Goal: Transaction & Acquisition: Purchase product/service

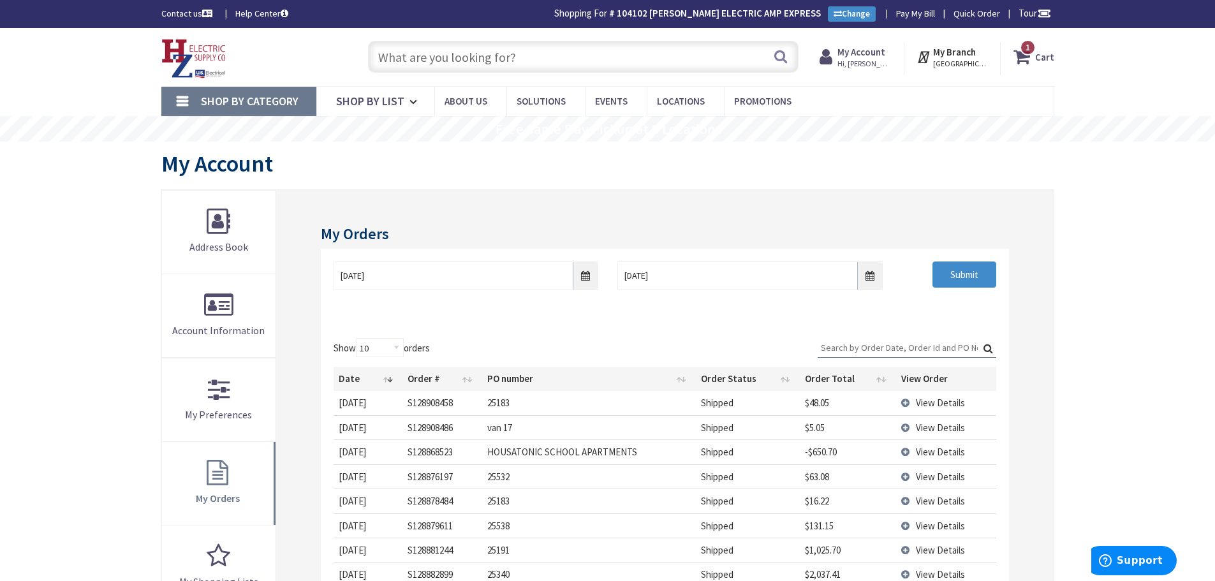
click at [394, 55] on input "text" at bounding box center [583, 57] width 430 height 32
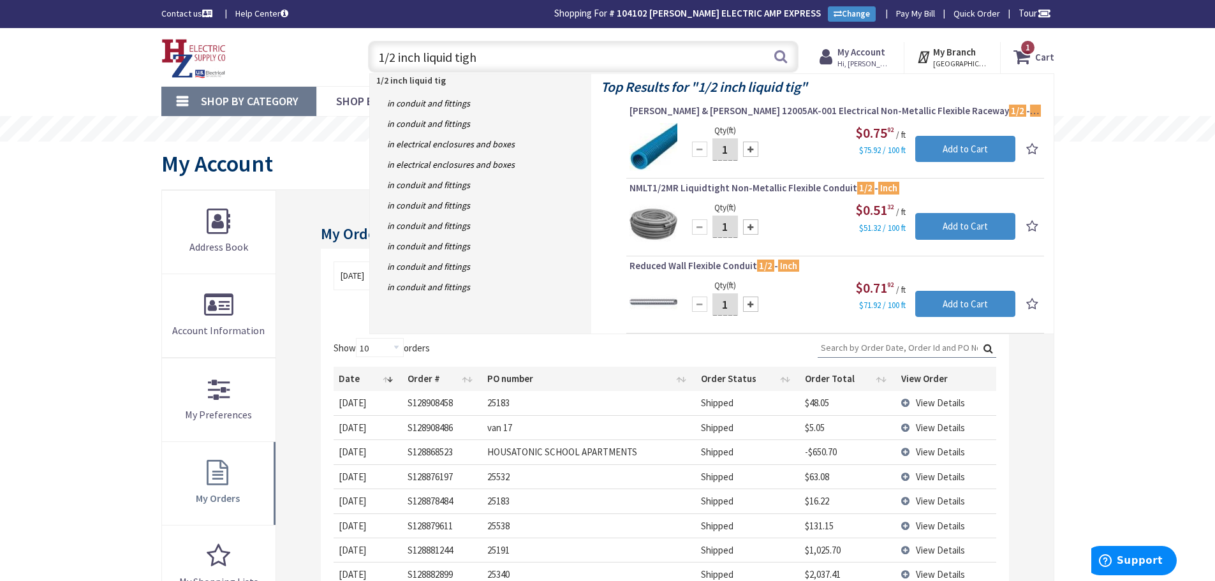
type input "1/2 inch liquid tight"
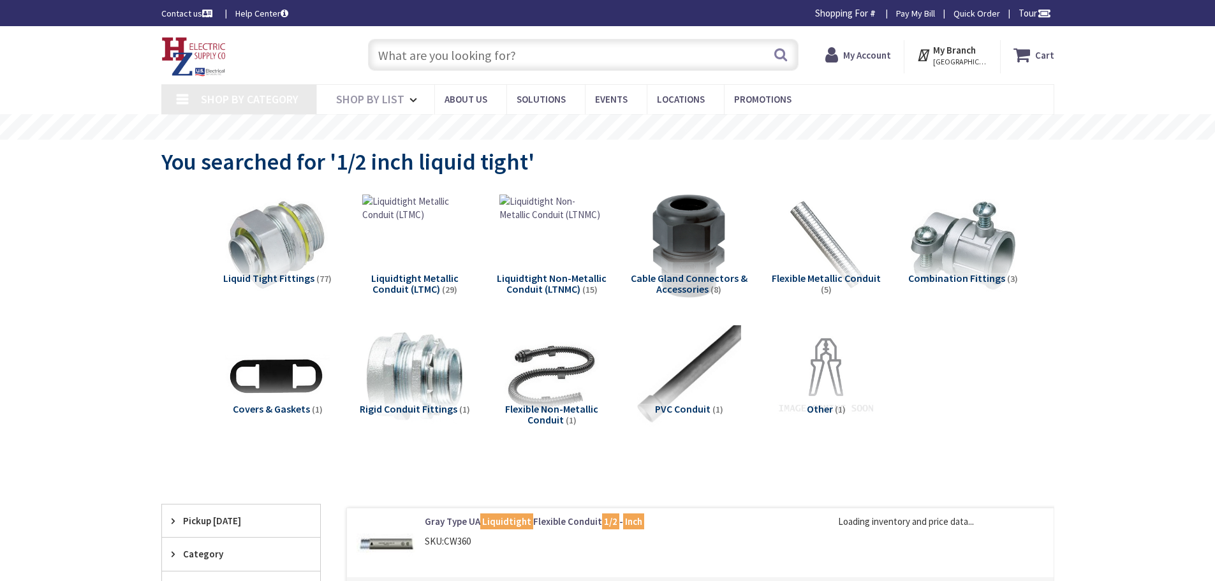
type input "Piper Farm, [STREET_ADDRESS]"
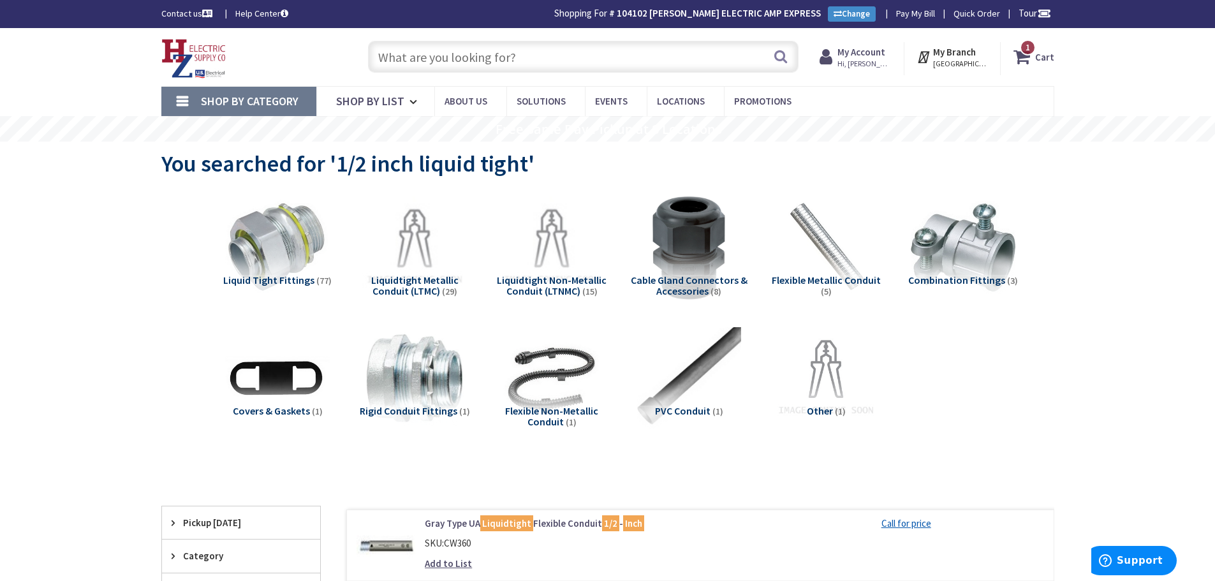
click at [392, 53] on input "text" at bounding box center [583, 57] width 430 height 32
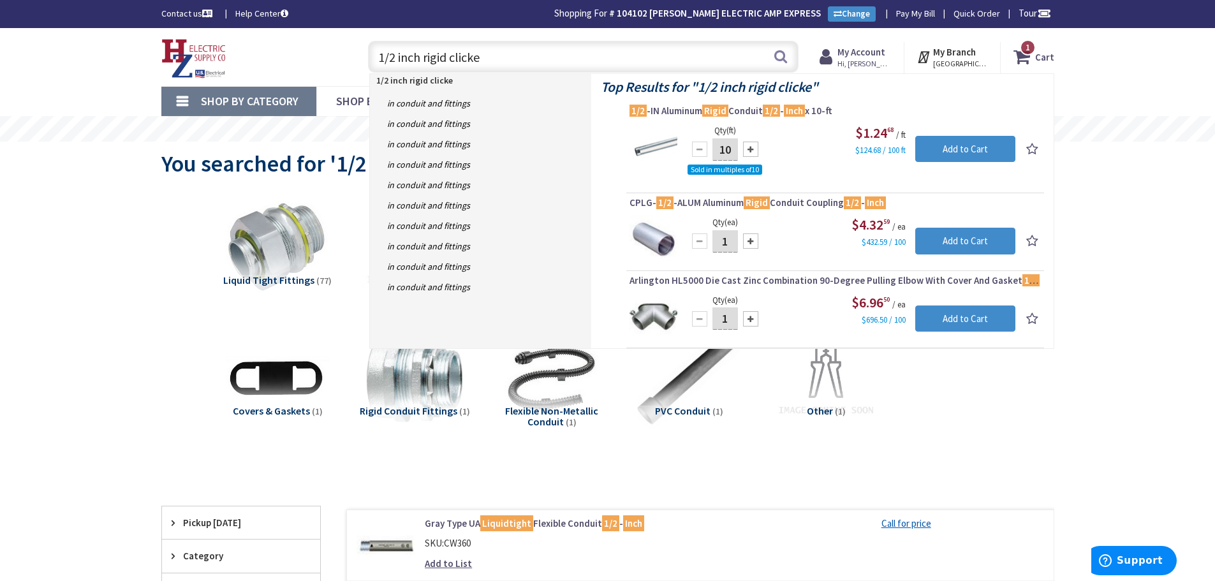
type input "1/2 inch rigid clicket"
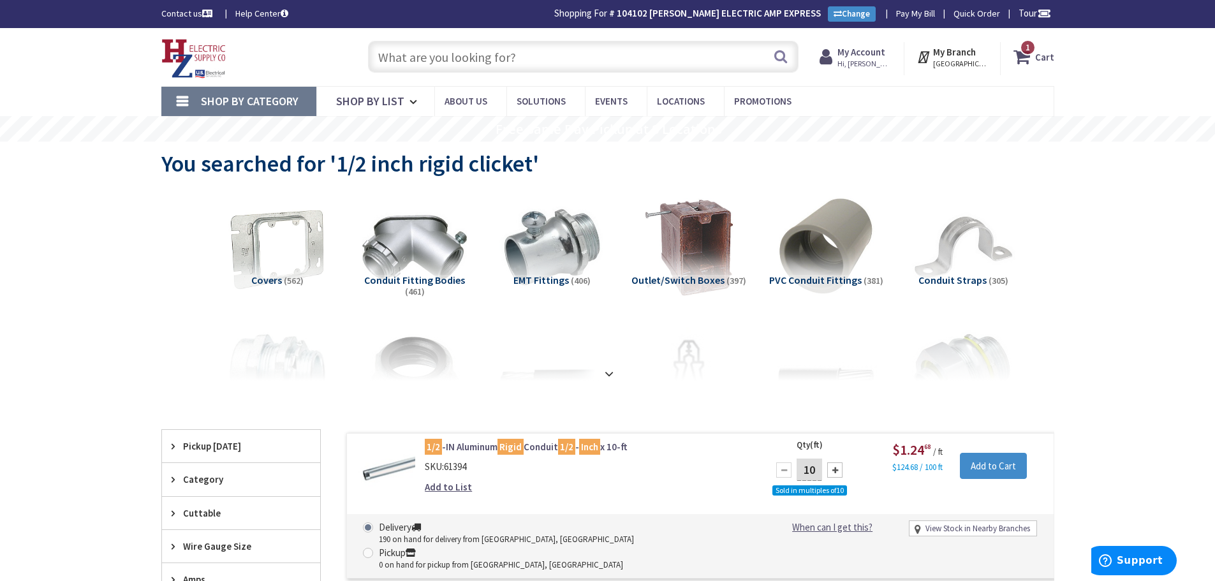
drag, startPoint x: 379, startPoint y: 52, endPoint x: 337, endPoint y: 62, distance: 43.3
click at [381, 52] on input "text" at bounding box center [583, 57] width 430 height 32
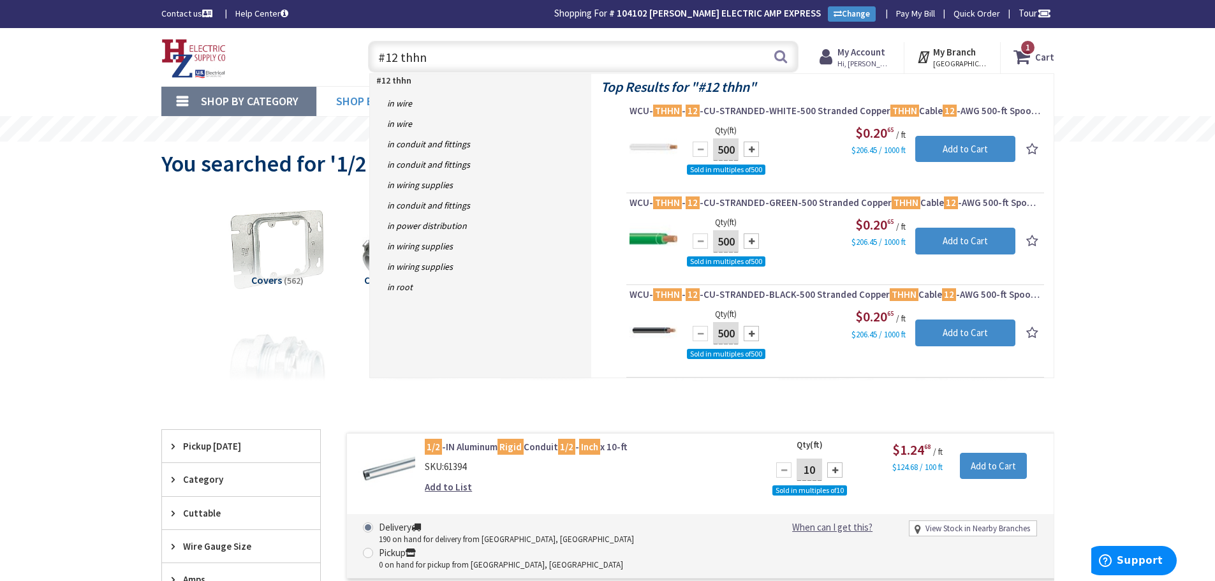
drag, startPoint x: 402, startPoint y: 62, endPoint x: 325, endPoint y: 96, distance: 84.8
click at [321, 78] on div "Toggle Nav #12 thhn #12 thhn Search 1 1 1 items Cart My Cart 1" at bounding box center [608, 57] width 912 height 43
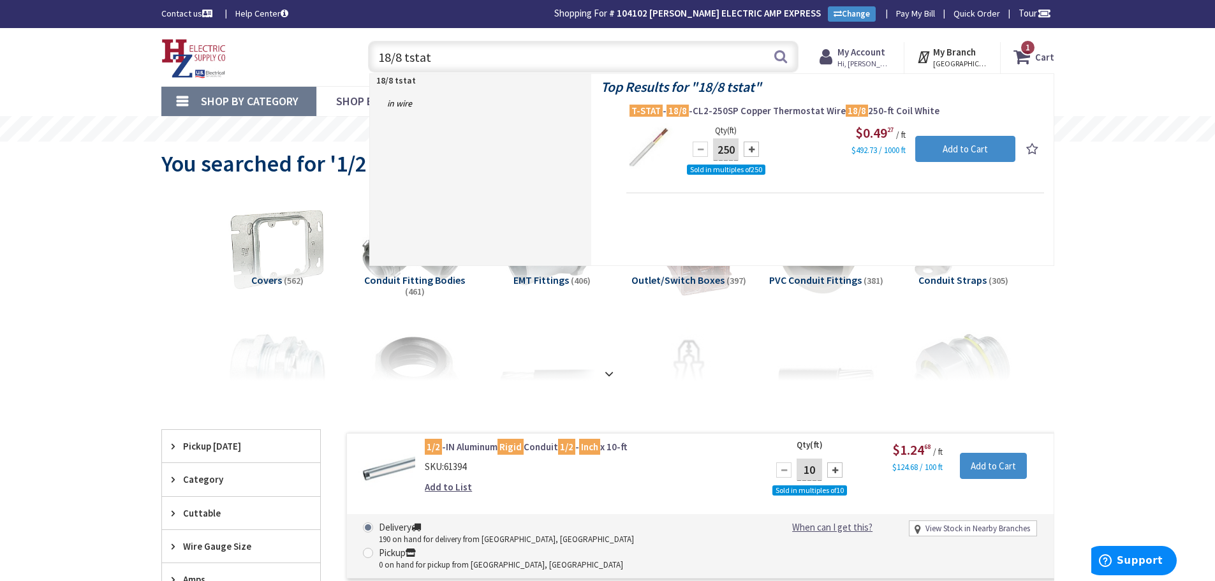
drag, startPoint x: 449, startPoint y: 63, endPoint x: 224, endPoint y: 67, distance: 224.5
click at [223, 60] on div "Toggle Nav 18/8 tstat 18/8 tstat Search 1 1 1 items Cart My Cart 1" at bounding box center [608, 57] width 912 height 43
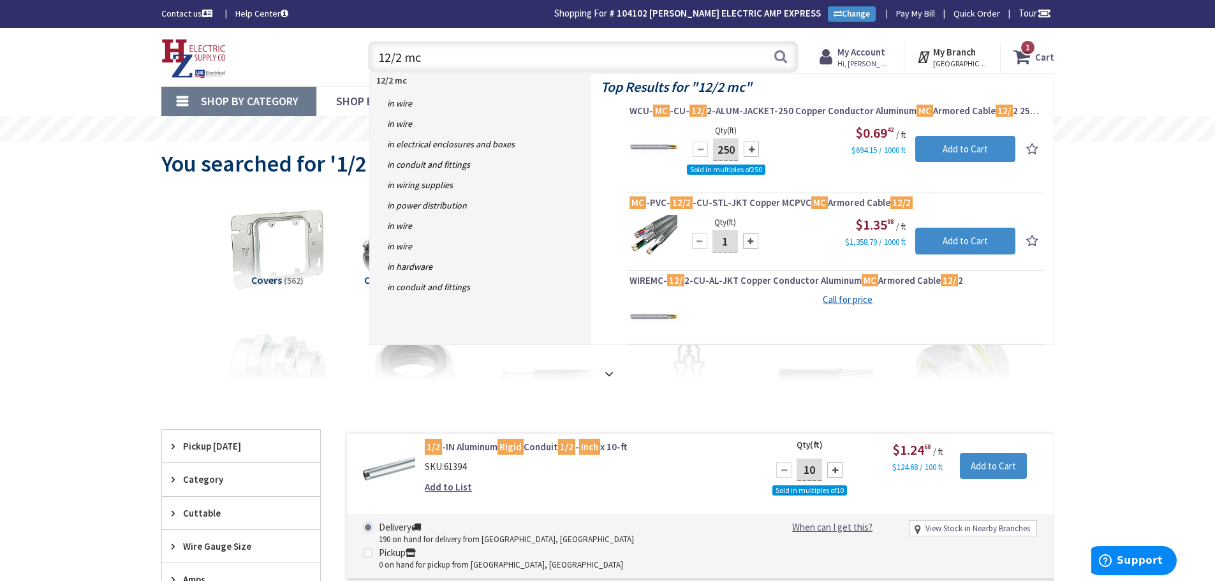
drag, startPoint x: 435, startPoint y: 63, endPoint x: 279, endPoint y: 59, distance: 155.7
click at [279, 59] on div "Toggle Nav 12/2 mc 12/2 mc Search 1 1 1 items Cart My Cart" at bounding box center [608, 57] width 912 height 43
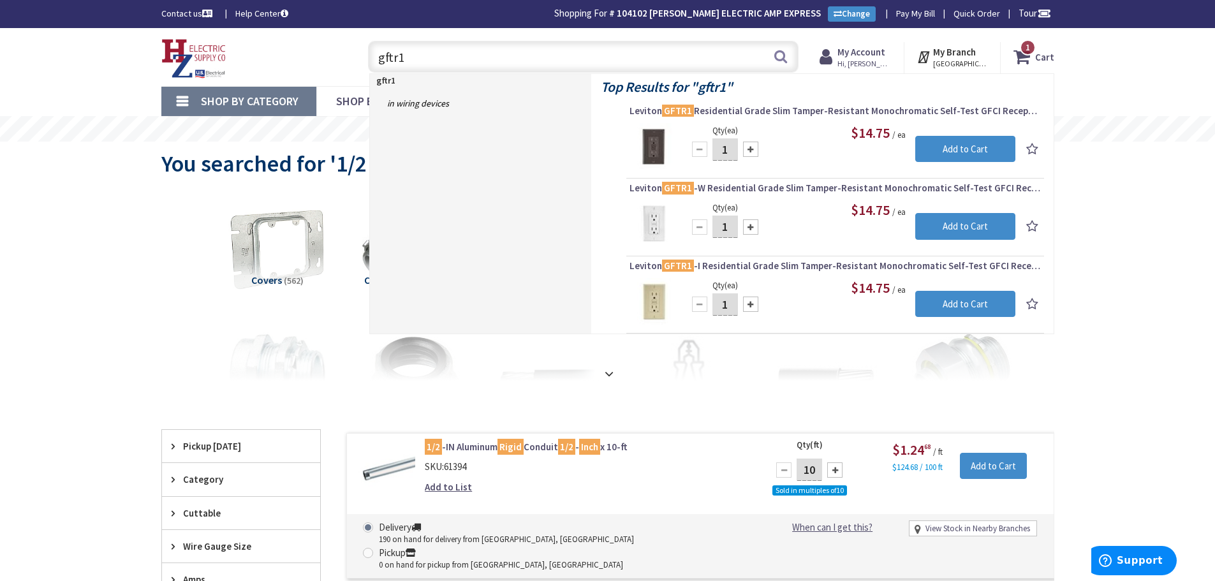
drag, startPoint x: 422, startPoint y: 51, endPoint x: 189, endPoint y: 84, distance: 235.7
click at [189, 84] on div "Skip to Content Toggle Nav gftr1 gftr1 Search 1 1 1 items Cart 1" at bounding box center [607, 57] width 957 height 58
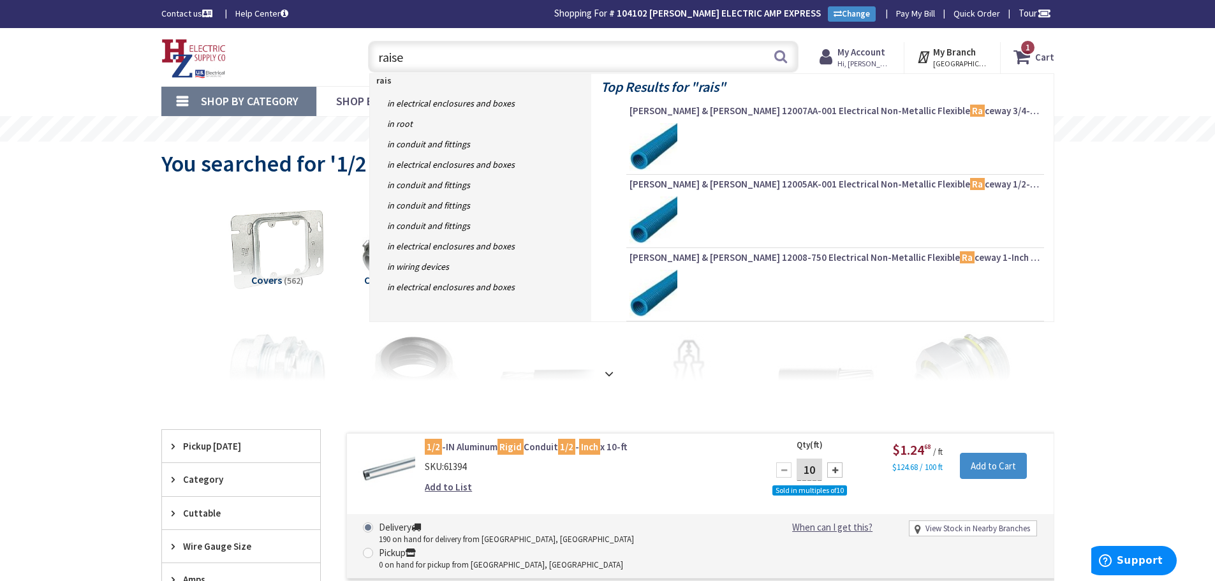
type input "raised"
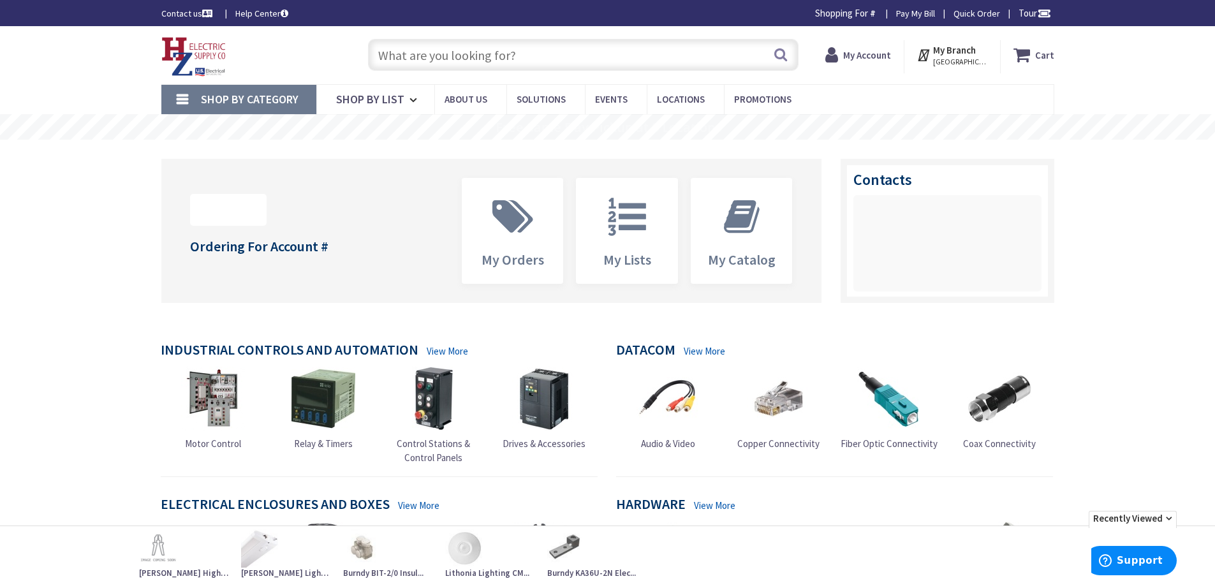
drag, startPoint x: 402, startPoint y: 67, endPoint x: 3, endPoint y: 47, distance: 399.8
click at [397, 67] on input "text" at bounding box center [583, 55] width 430 height 32
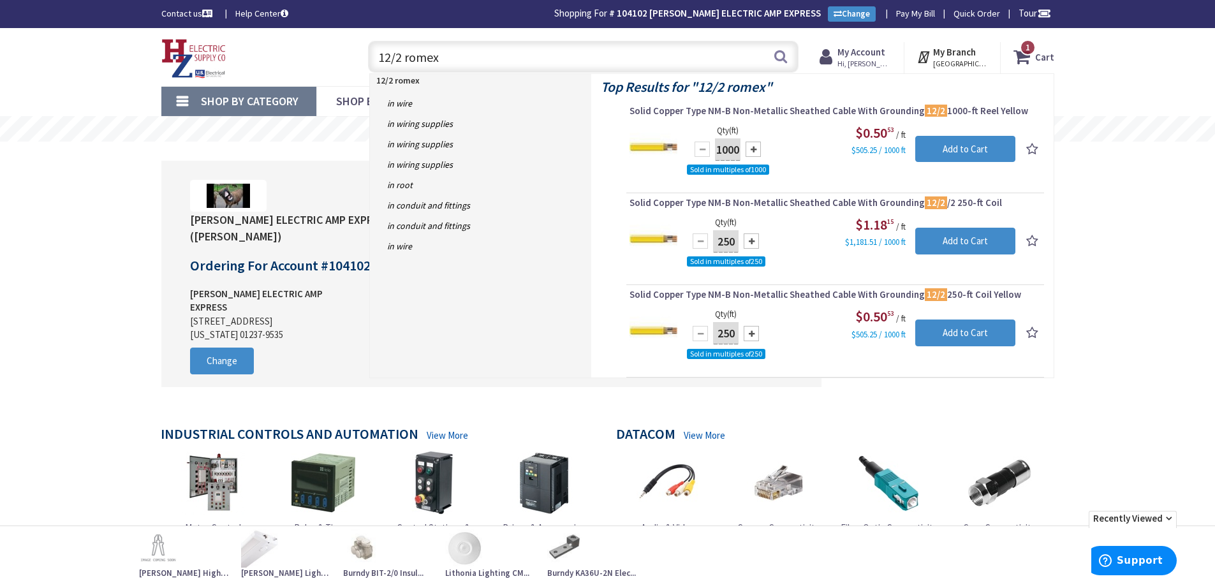
drag, startPoint x: 60, startPoint y: 87, endPoint x: 4, endPoint y: 115, distance: 61.9
type input "raised"
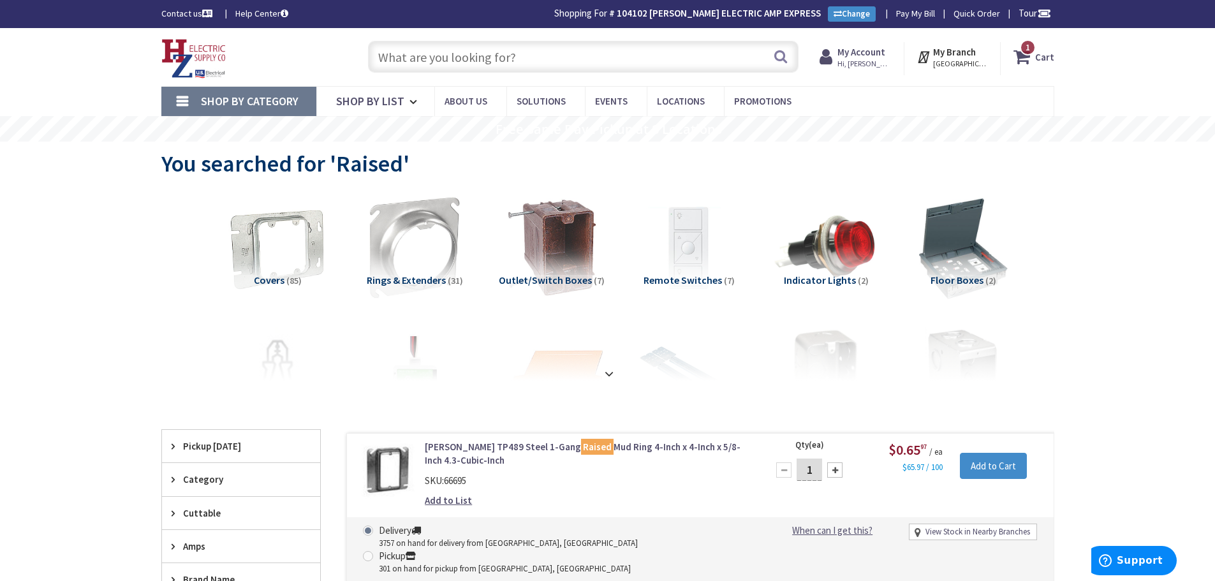
drag, startPoint x: 442, startPoint y: 49, endPoint x: 428, endPoint y: 50, distance: 14.1
click at [437, 49] on input "text" at bounding box center [583, 57] width 430 height 32
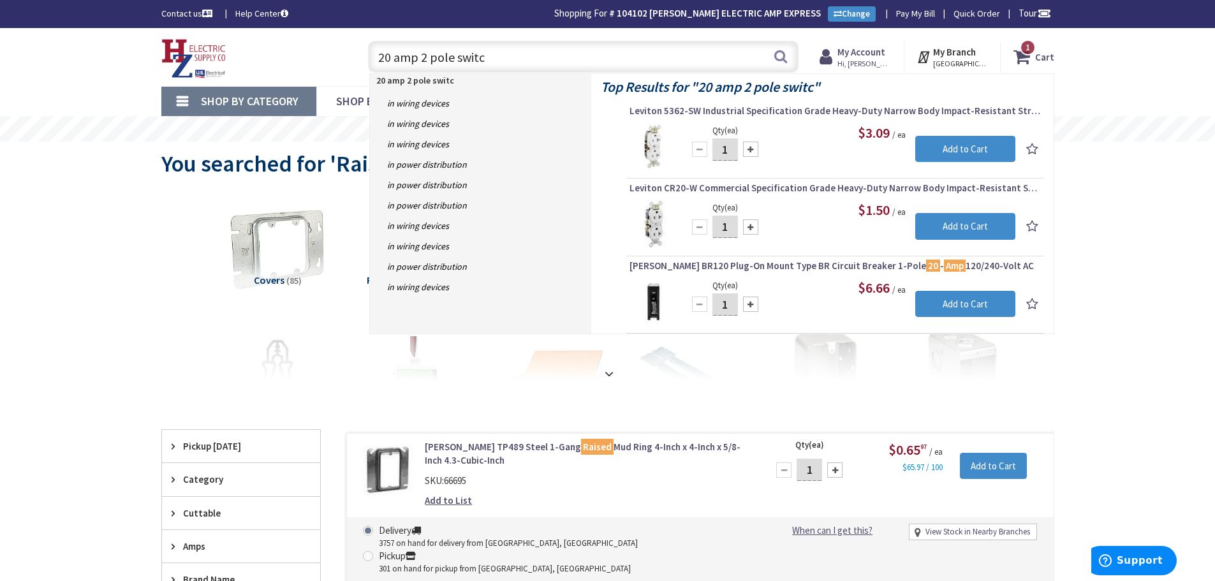
type input "20 amp 2 pole switch"
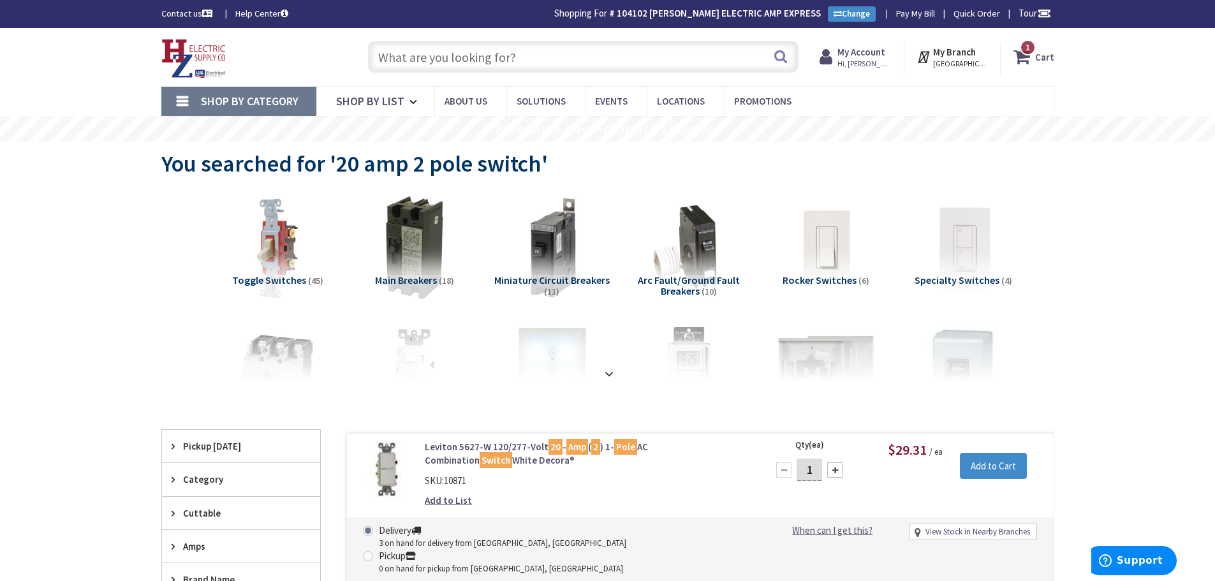
click at [423, 66] on input "text" at bounding box center [583, 57] width 430 height 32
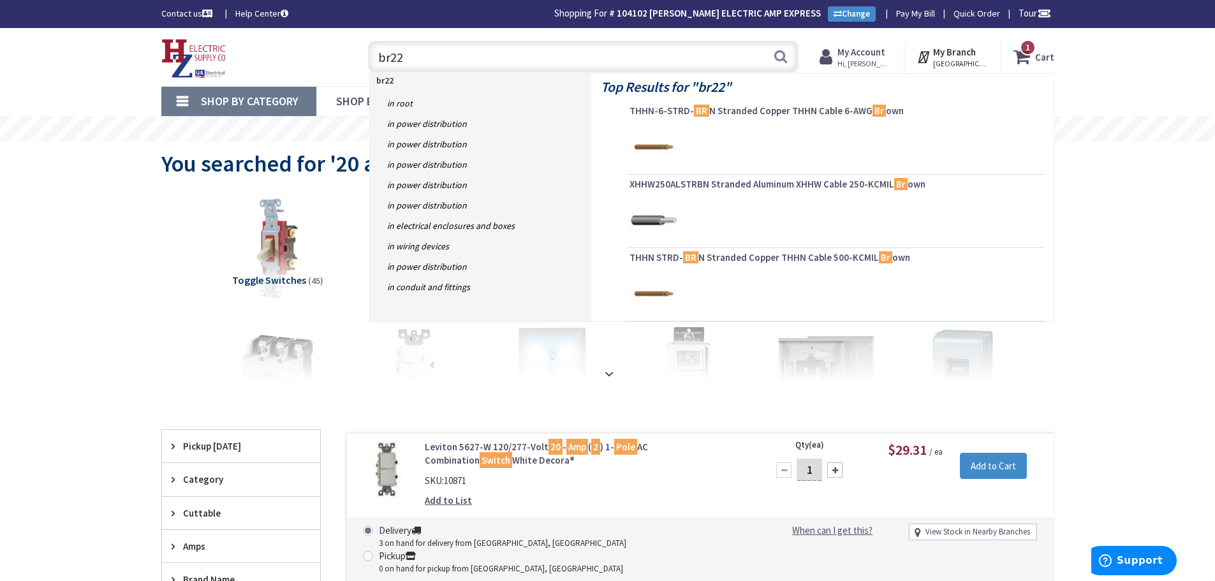
type input "br220"
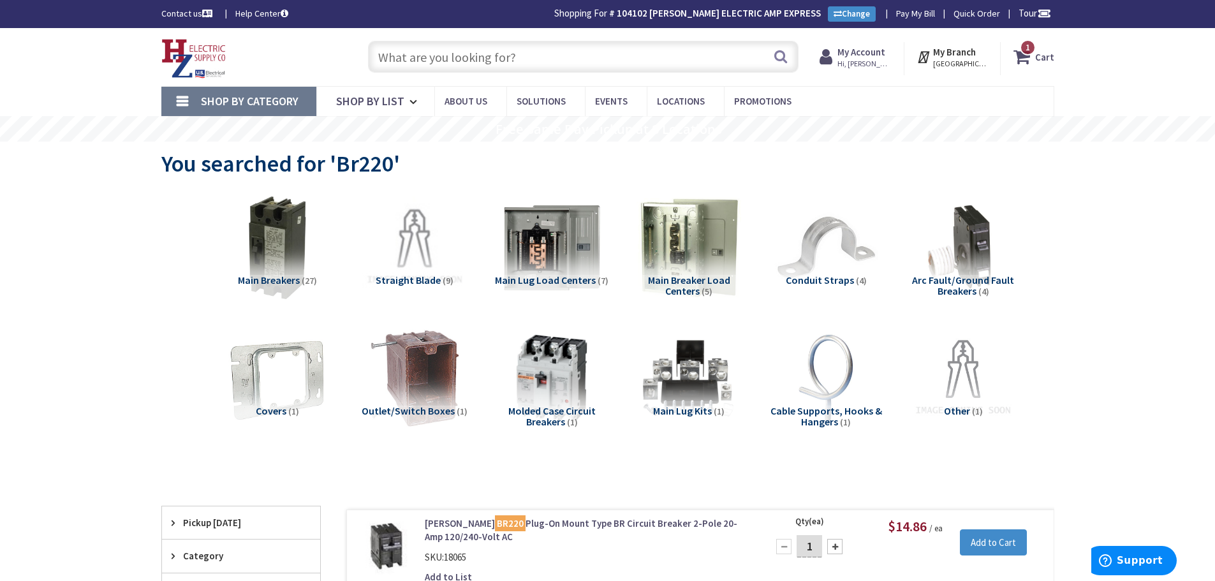
drag, startPoint x: 438, startPoint y: 53, endPoint x: 444, endPoint y: 52, distance: 6.5
click at [438, 53] on input "text" at bounding box center [583, 57] width 430 height 32
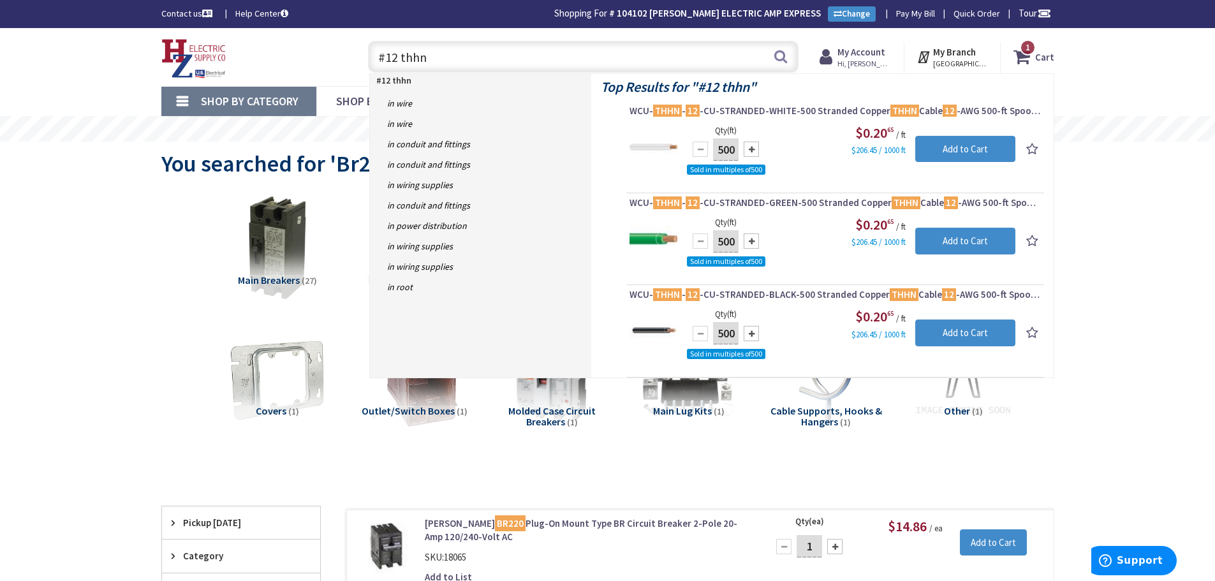
type input "#12 thhn"
